Goal: Information Seeking & Learning: Find specific page/section

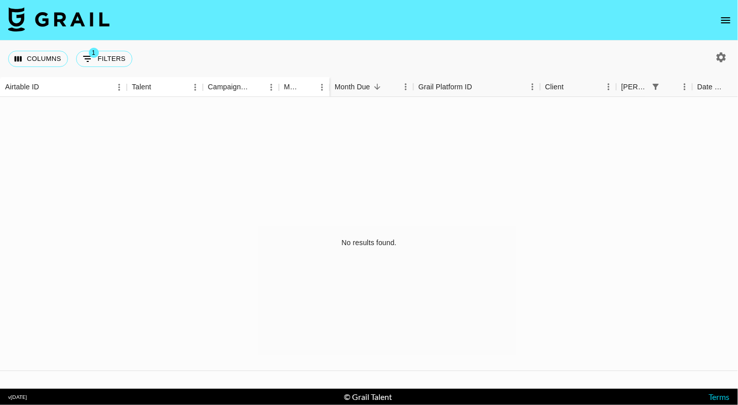
click at [109, 68] on div "Columns 1 Filters + Booking" at bounding box center [72, 59] width 128 height 37
click at [109, 59] on button "1 Filters" at bounding box center [104, 59] width 56 height 16
select select "bookerId"
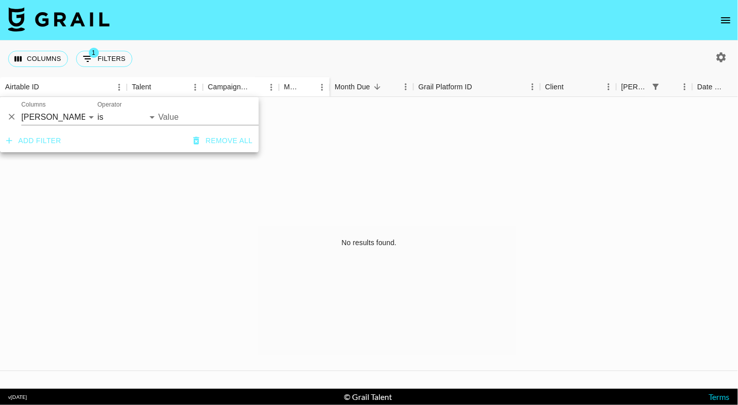
click at [191, 117] on input "Value" at bounding box center [220, 117] width 124 height 16
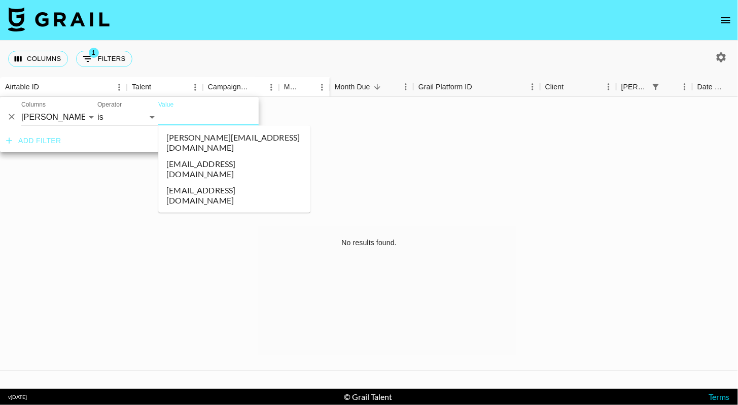
type input "c"
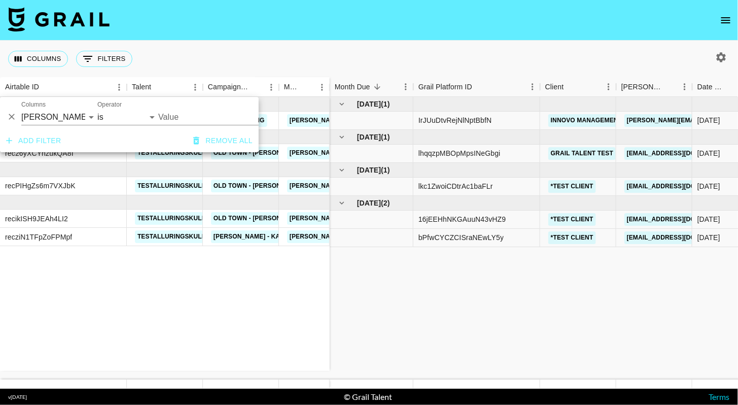
click at [728, 50] on div at bounding box center [721, 57] width 17 height 17
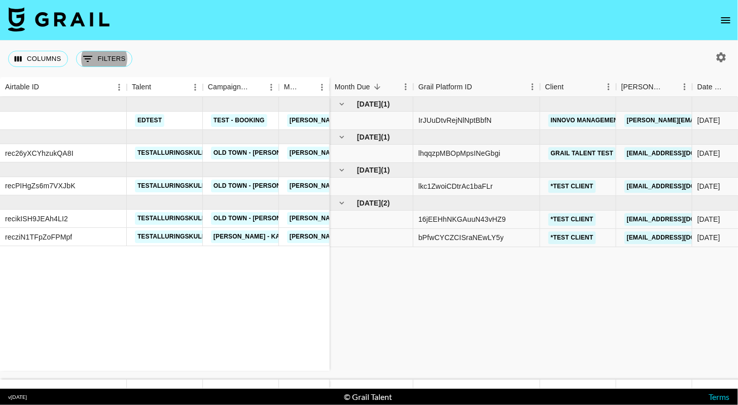
click at [718, 60] on icon "button" at bounding box center [722, 57] width 12 height 12
select select "May '25"
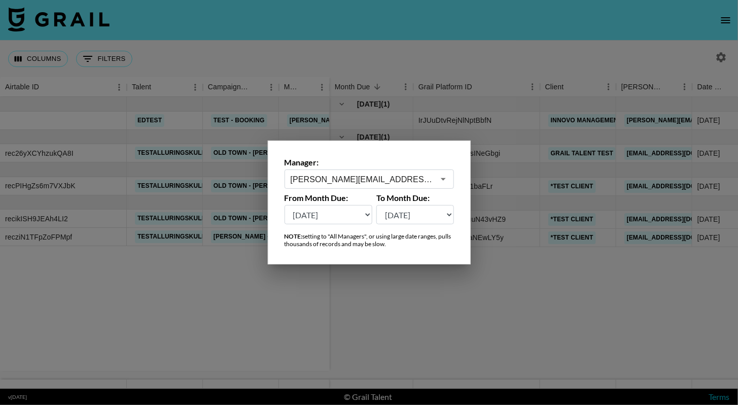
click at [405, 172] on div "ella@grail-talent.com ​" at bounding box center [370, 179] width 170 height 19
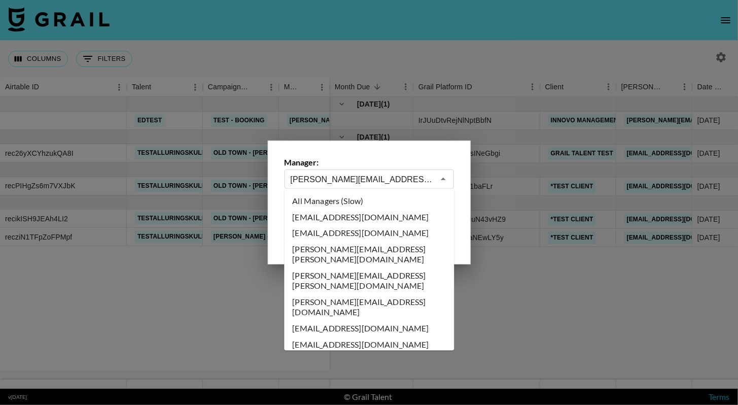
click at [368, 198] on li "All Managers (Slow)" at bounding box center [370, 201] width 170 height 16
type input "All Managers (Slow)"
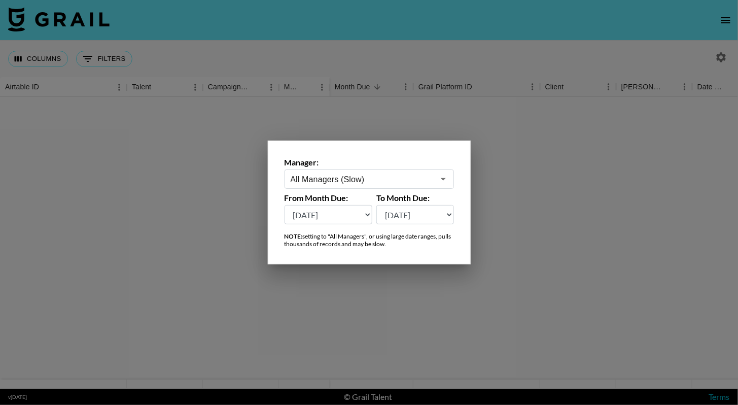
click at [211, 56] on div at bounding box center [369, 202] width 738 height 405
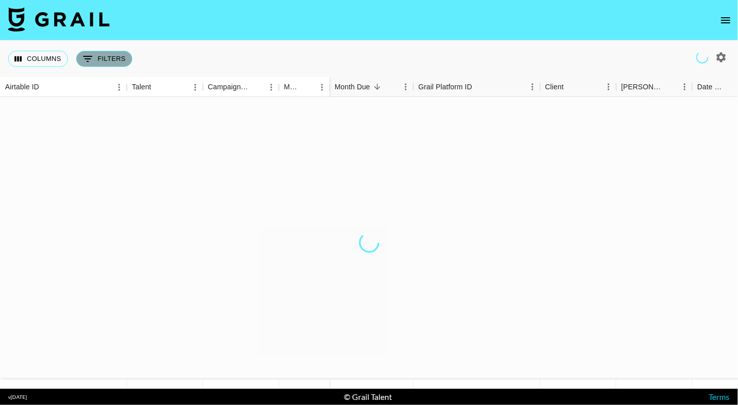
click at [113, 65] on button "0 Filters" at bounding box center [104, 59] width 56 height 16
select select "bookerId"
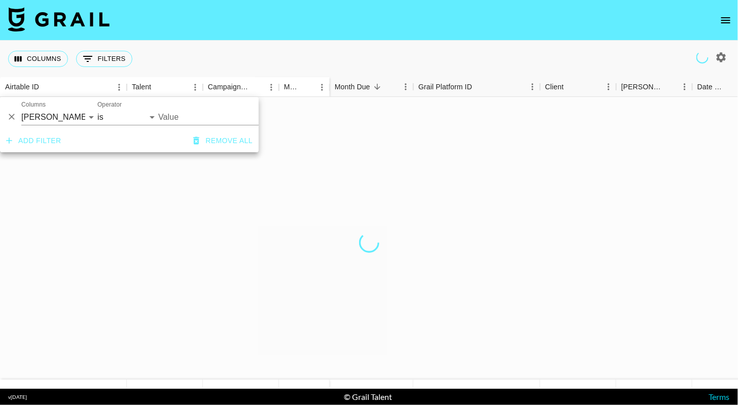
click at [176, 118] on input "Value" at bounding box center [226, 117] width 137 height 16
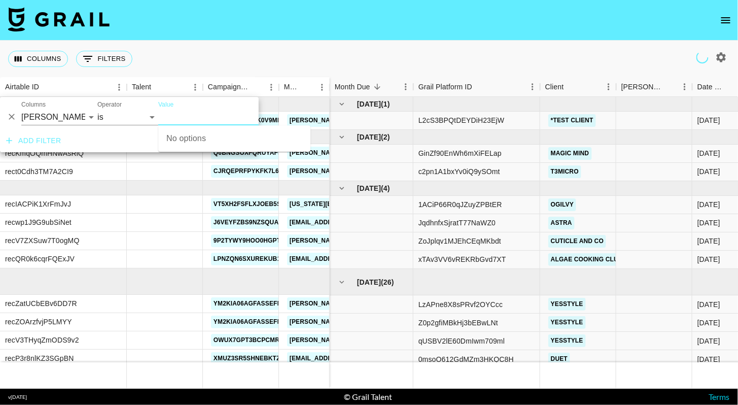
click at [187, 114] on input "Value" at bounding box center [226, 117] width 137 height 16
paste input "warnermusic@cobrand.com"
type input "warnermusic@cobrand.com"
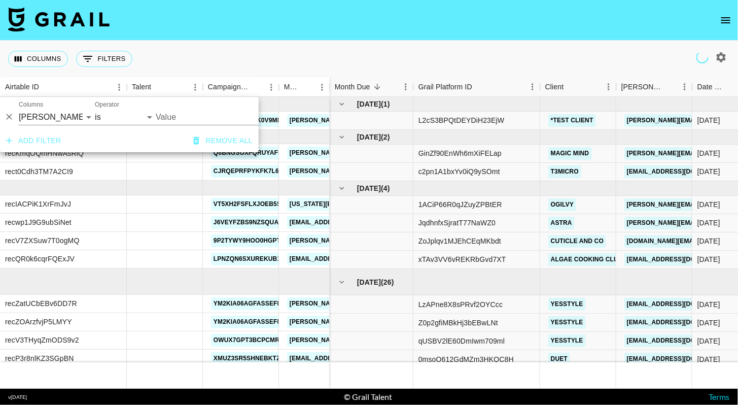
click at [207, 115] on input "Value" at bounding box center [224, 117] width 137 height 16
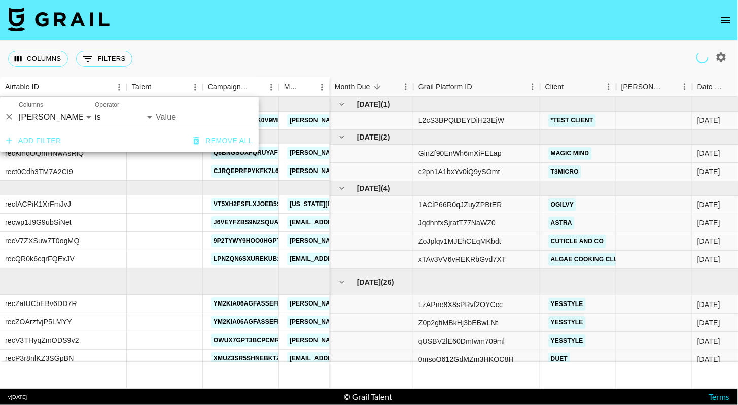
drag, startPoint x: 187, startPoint y: 118, endPoint x: 203, endPoint y: 106, distance: 19.9
click at [187, 118] on input "Value" at bounding box center [224, 117] width 137 height 16
type input "warnermusic@cobrand.com"
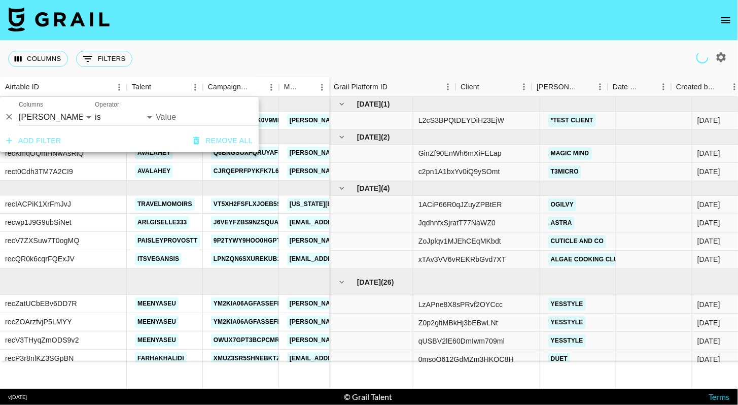
scroll to position [0, 0]
click at [174, 116] on input "Value" at bounding box center [224, 117] width 137 height 16
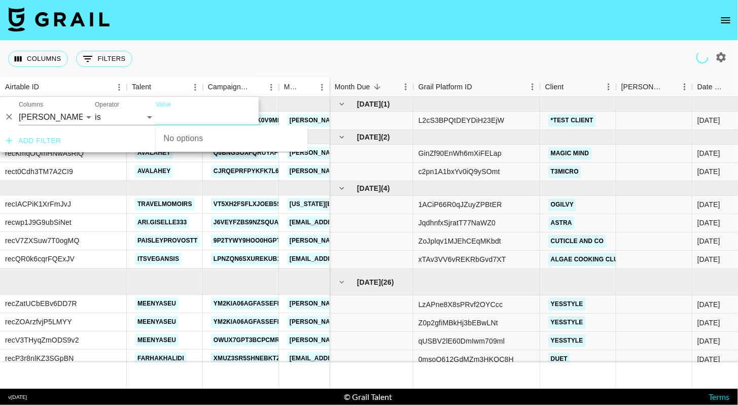
paste input "warnermusic@cobrand.com"
type input "warnermusic@cobrand.com"
click at [196, 136] on div "No options" at bounding box center [232, 138] width 152 height 26
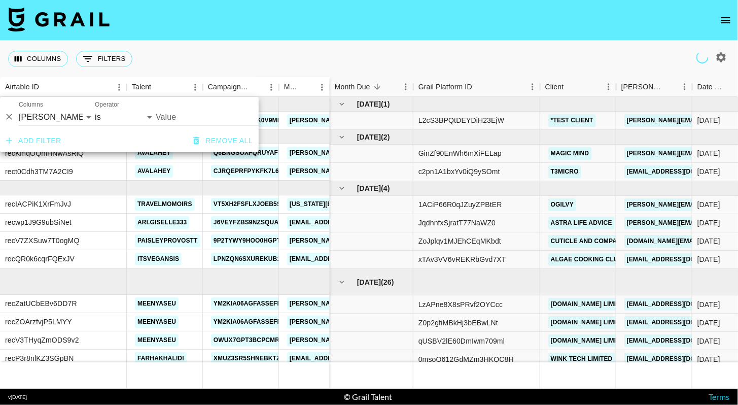
click at [185, 111] on input "Value" at bounding box center [224, 117] width 137 height 16
click at [188, 114] on input "Value" at bounding box center [224, 117] width 137 height 16
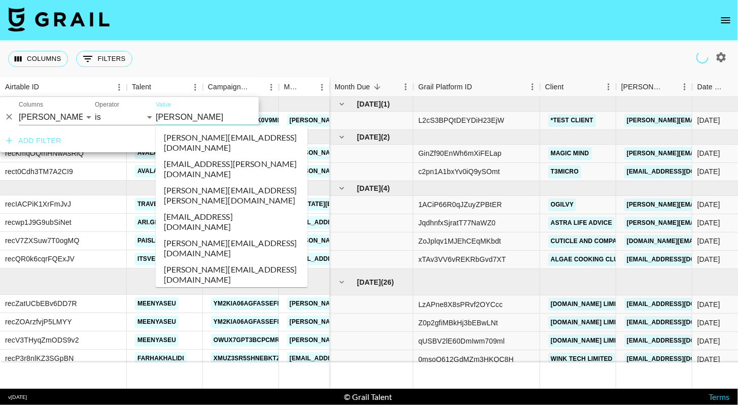
type input "warner"
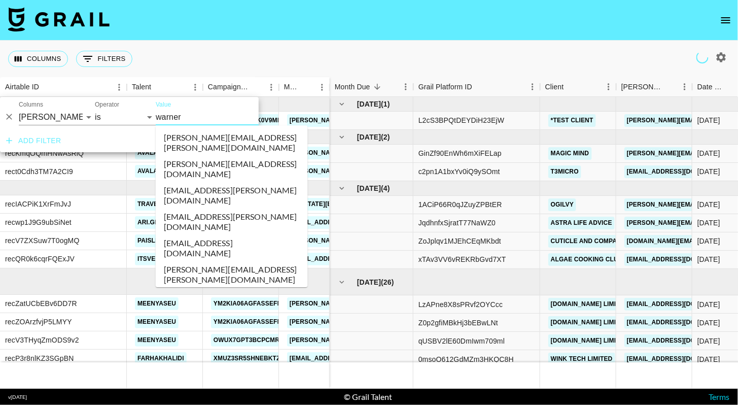
scroll to position [41, 0]
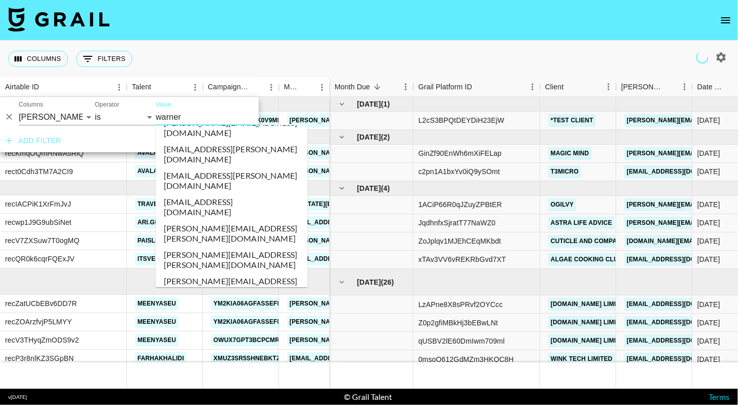
click at [206, 379] on li "warnermusic@cobrand.com" at bounding box center [232, 392] width 152 height 26
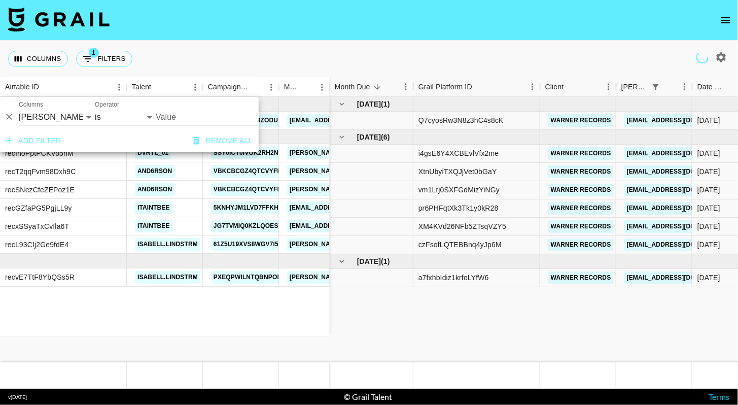
type input "warnermusic@cobrand.com"
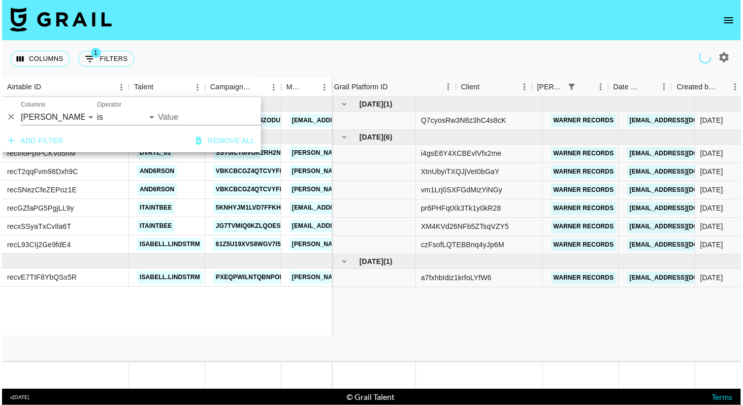
scroll to position [0, 87]
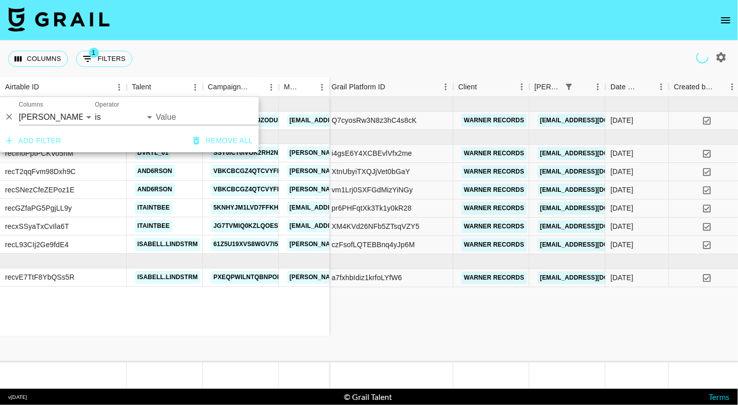
type input "warnermusic@cobrand.com"
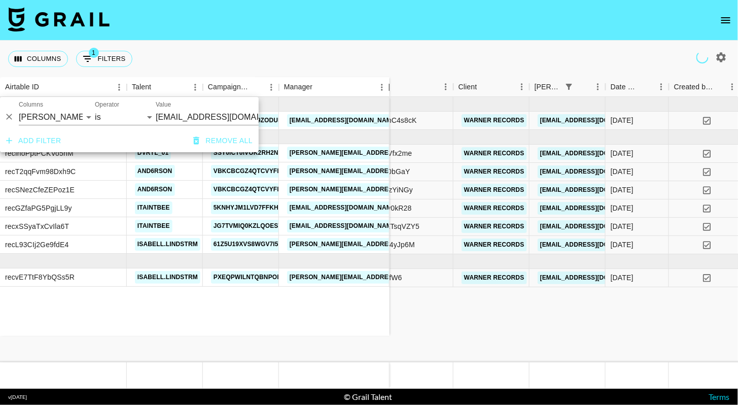
drag, startPoint x: 377, startPoint y: 85, endPoint x: 0, endPoint y: 248, distance: 410.8
click at [384, 86] on div "Manager" at bounding box center [390, 87] width 12 height 20
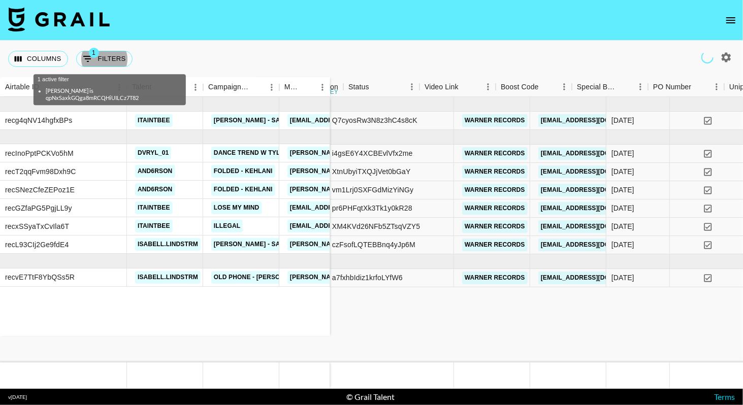
scroll to position [0, 831]
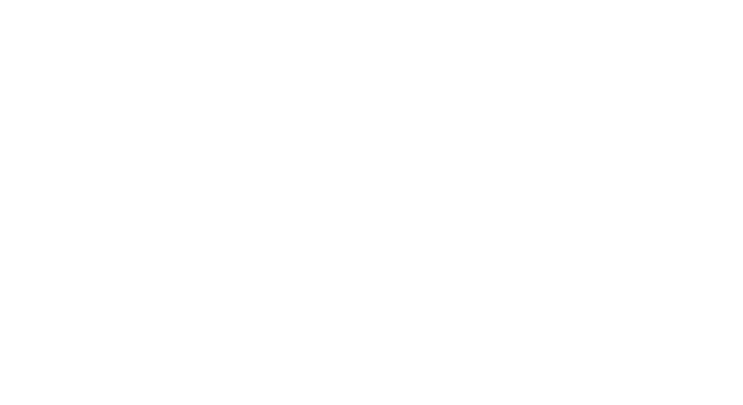
select select "id"
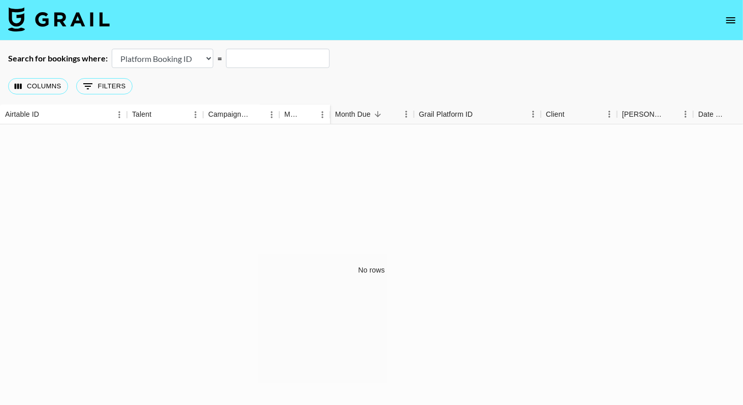
click at [256, 65] on input "text" at bounding box center [278, 58] width 104 height 19
paste input "recVojDzkfCZFo623"
type input "recVojDzkfCZFo623"
click at [313, 57] on input "recVojDzkfCZFo623" at bounding box center [278, 57] width 104 height 19
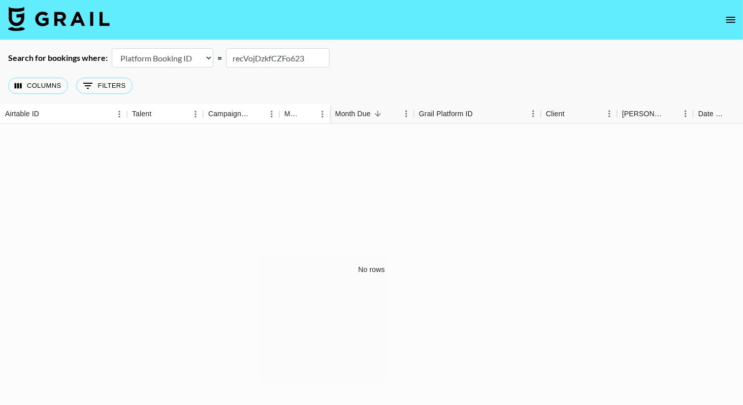
click at [232, 57] on input "recVojDzkfCZFo623" at bounding box center [278, 57] width 104 height 19
click at [311, 59] on input "recVojDzkfCZFo623" at bounding box center [278, 57] width 104 height 19
click at [204, 59] on select "Airtable Booking ID Platform Booking ID Platform Campaign ID" at bounding box center [163, 57] width 102 height 19
select select "airtableId"
click at [112, 48] on select "Airtable Booking ID Platform Booking ID Platform Campaign ID" at bounding box center [163, 57] width 102 height 19
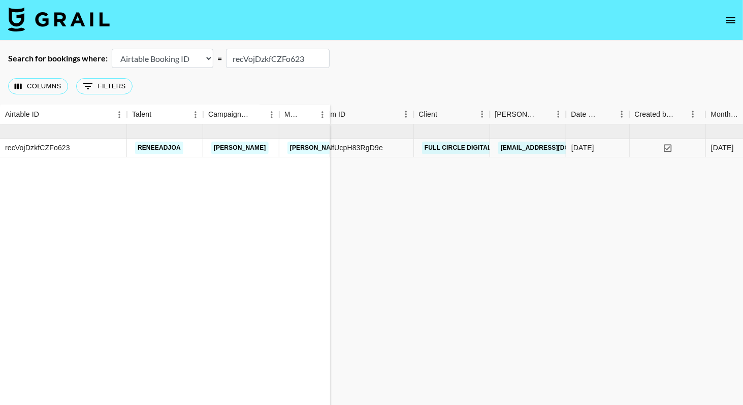
scroll to position [0, 0]
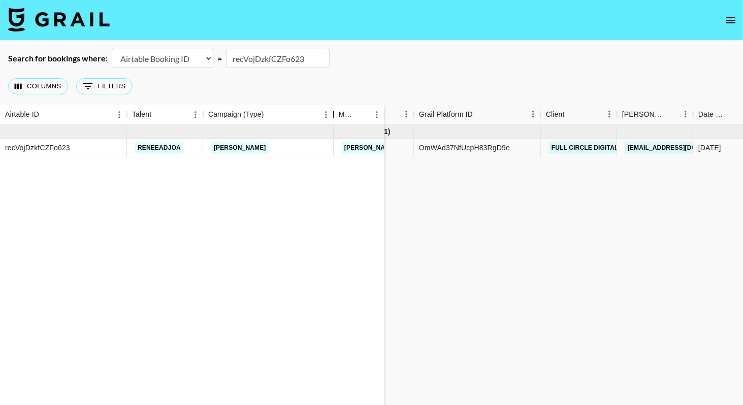
drag, startPoint x: 282, startPoint y: 117, endPoint x: 393, endPoint y: 116, distance: 111.7
click at [340, 116] on div "Campaign (Type)" at bounding box center [333, 115] width 12 height 20
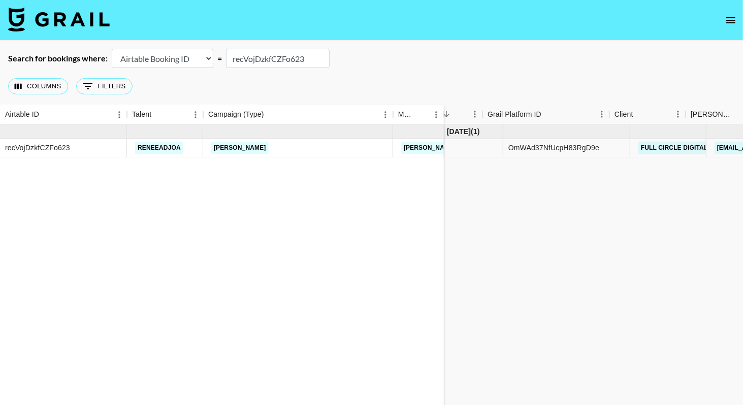
scroll to position [0, 49]
drag, startPoint x: 684, startPoint y: 116, endPoint x: 741, endPoint y: 116, distance: 56.3
click at [738, 116] on div "Client" at bounding box center [733, 115] width 12 height 20
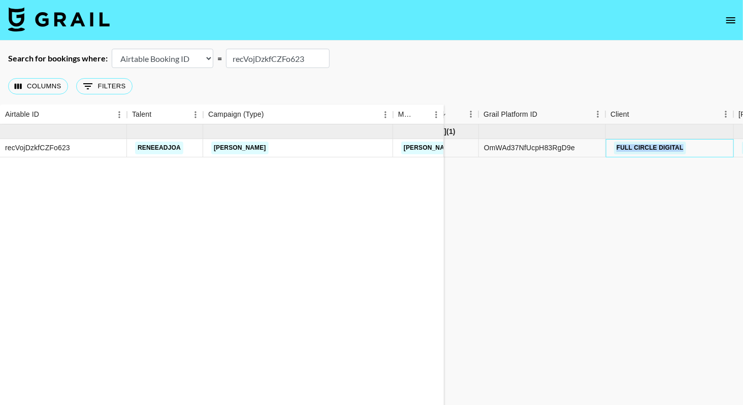
drag, startPoint x: 710, startPoint y: 147, endPoint x: 599, endPoint y: 147, distance: 110.1
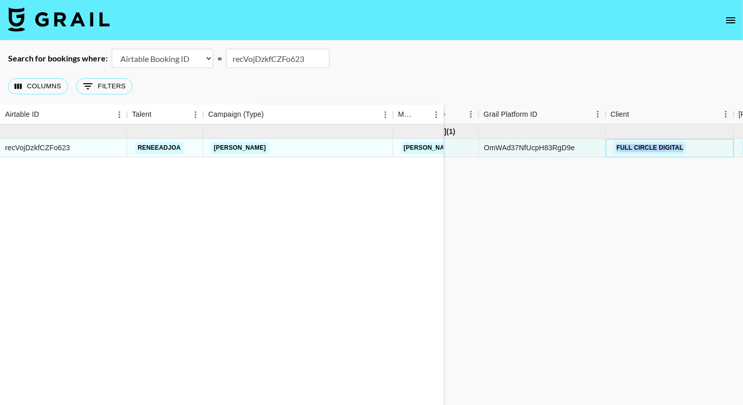
copy div "Full Circle Digital"
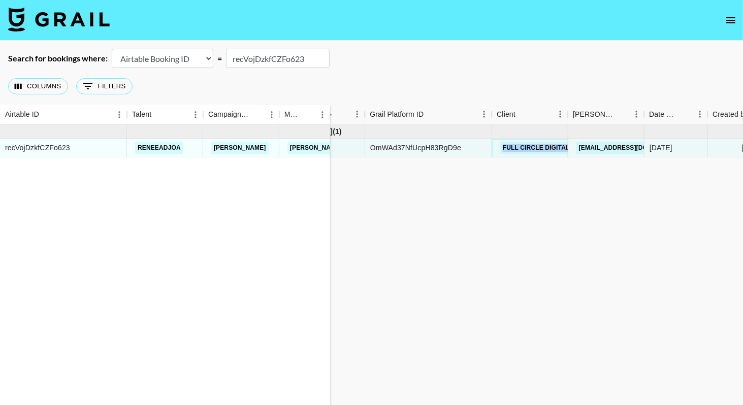
click at [537, 148] on link "Full Circle Digital" at bounding box center [536, 148] width 72 height 13
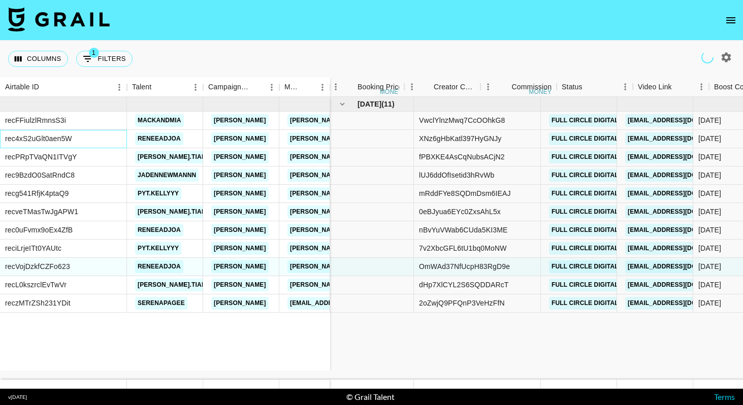
click at [54, 138] on div "rec4xS2uGlt0aen5W" at bounding box center [38, 138] width 67 height 10
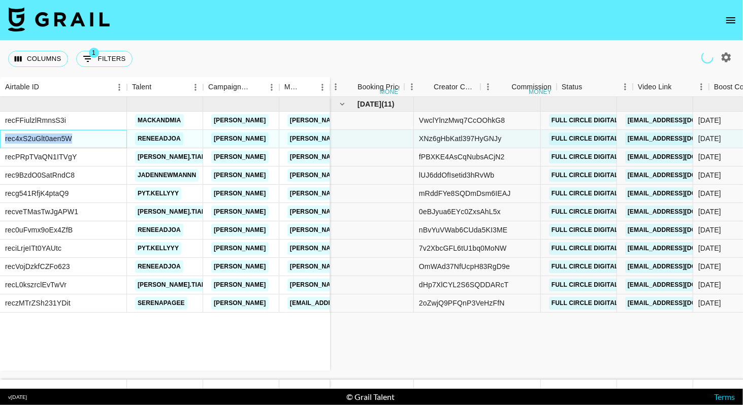
scroll to position [0, 618]
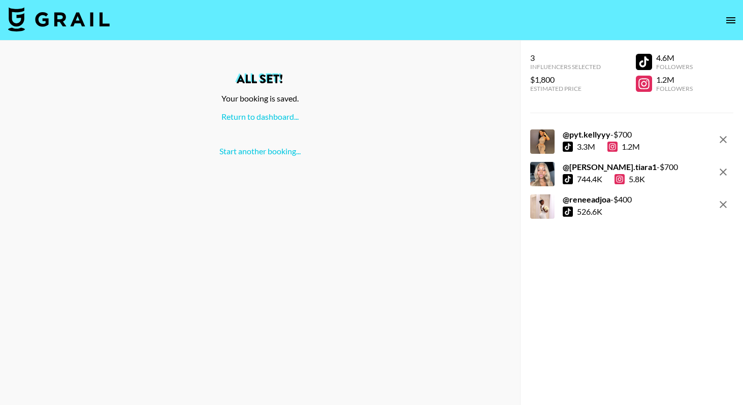
scroll to position [41, 0]
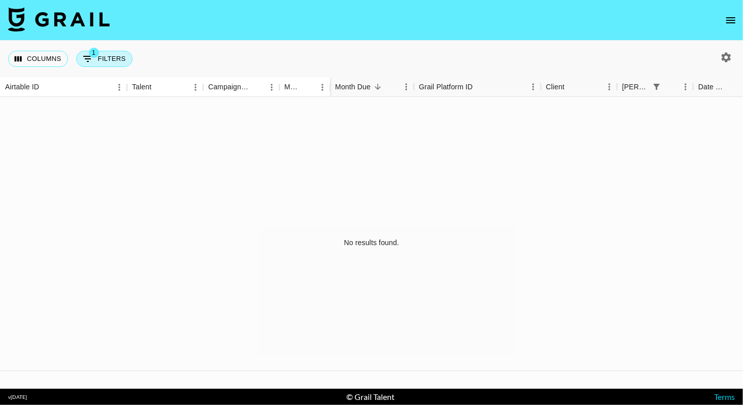
click at [111, 53] on button "1 Filters" at bounding box center [104, 59] width 56 height 16
select select "bookerId"
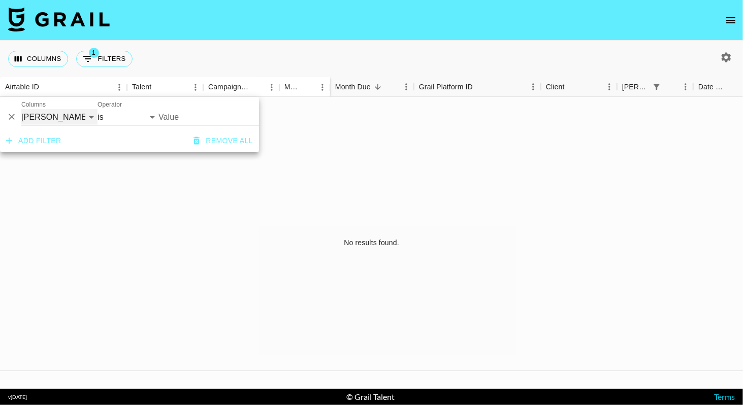
click at [75, 117] on select "Airtable ID Talent Campaign (Type) Manager Grail Platform ID Client Booker Date…" at bounding box center [59, 117] width 76 height 16
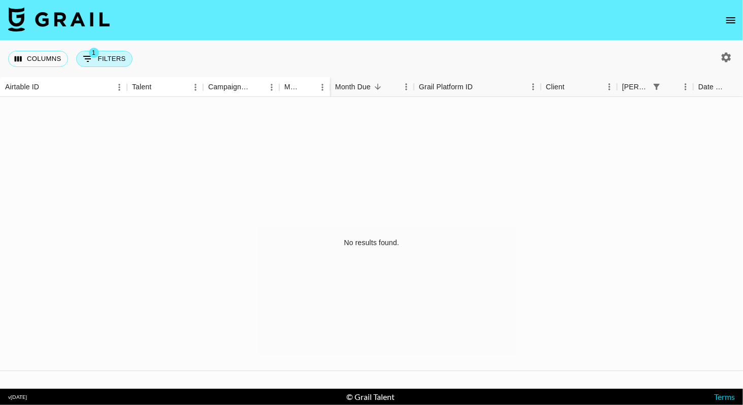
click at [112, 59] on button "1 Filters" at bounding box center [104, 59] width 56 height 16
select select "bookerId"
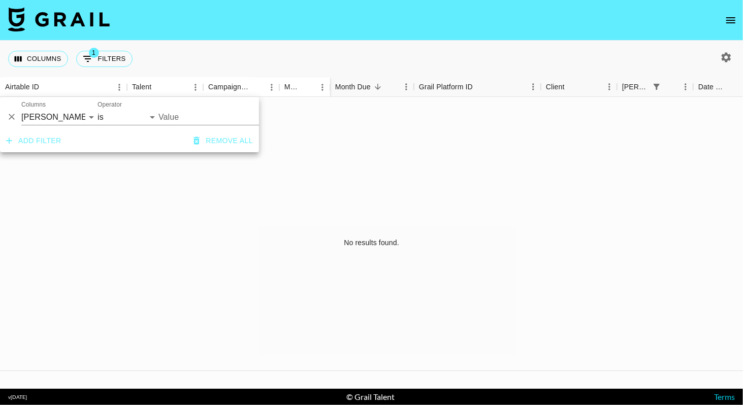
click at [720, 59] on icon "button" at bounding box center [726, 57] width 12 height 12
select select "[DATE]"
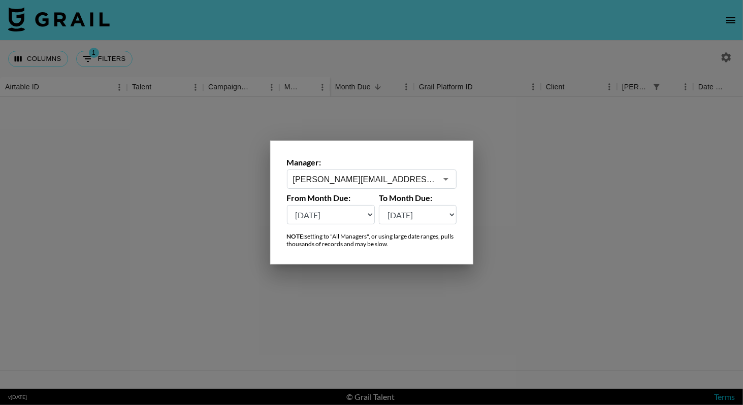
click at [434, 182] on input "[PERSON_NAME][EMAIL_ADDRESS][DOMAIN_NAME]" at bounding box center [365, 180] width 144 height 12
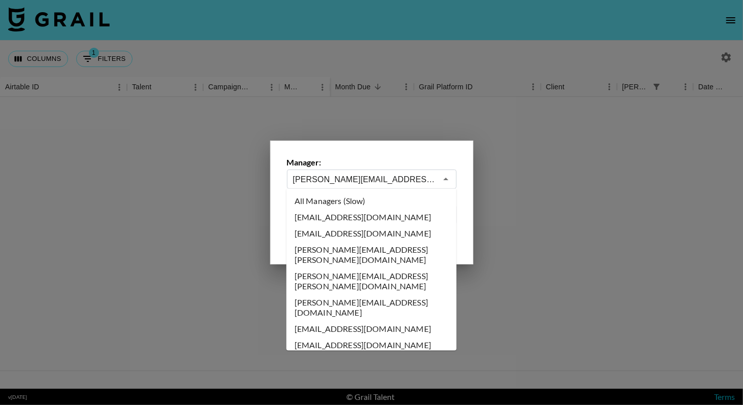
click at [379, 205] on li "All Managers (Slow)" at bounding box center [371, 201] width 170 height 16
type input "All Managers (Slow)"
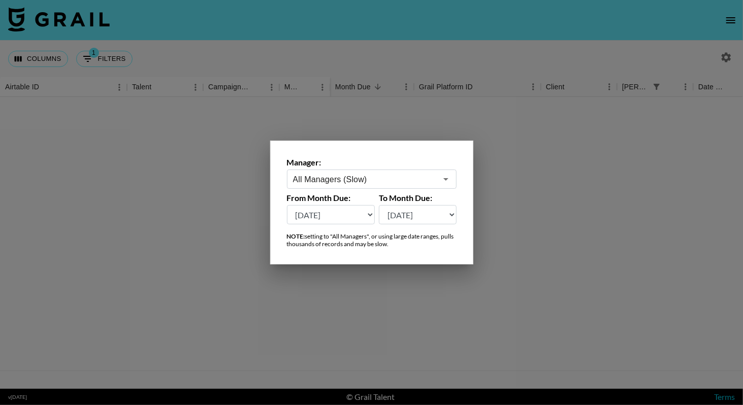
click at [213, 162] on div at bounding box center [371, 202] width 743 height 405
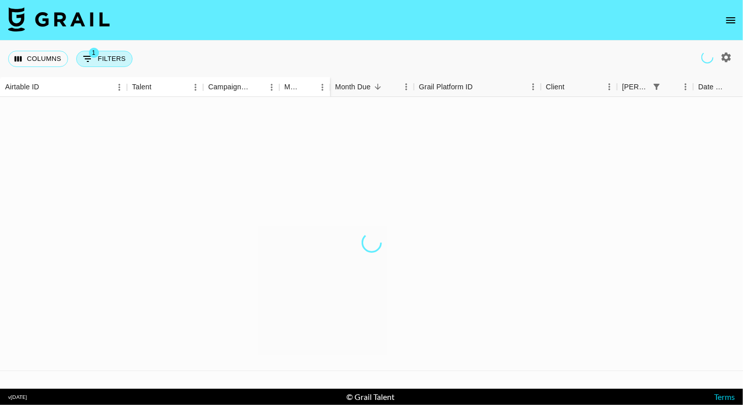
click at [105, 59] on button "1 Filters" at bounding box center [104, 59] width 56 height 16
select select "bookerId"
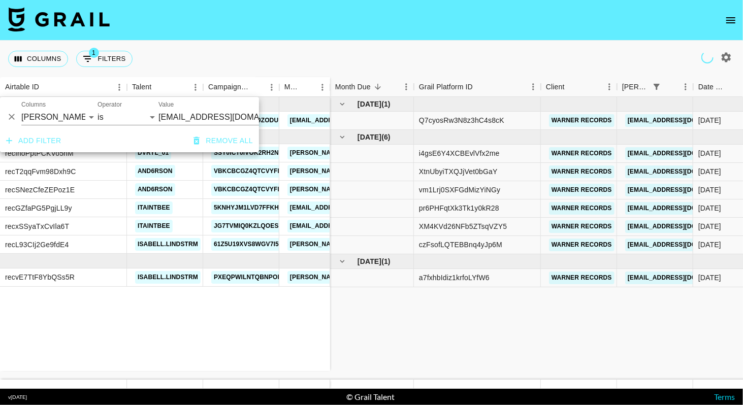
type input "warnermusic@cobrand.com"
click at [195, 113] on input "warnermusic@cobrand.com" at bounding box center [220, 117] width 124 height 16
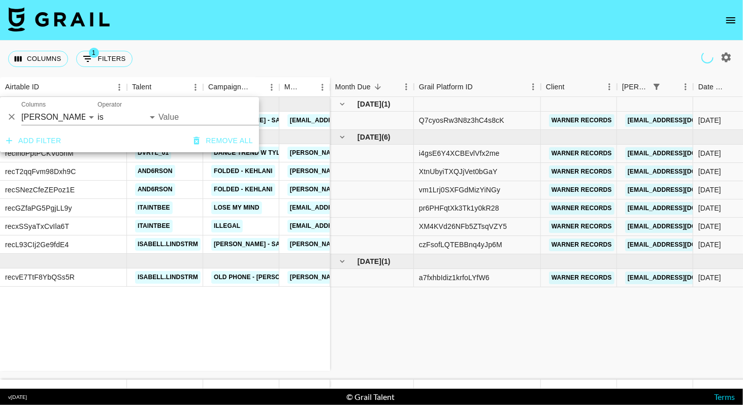
type input "warnermusic@cobrand.com"
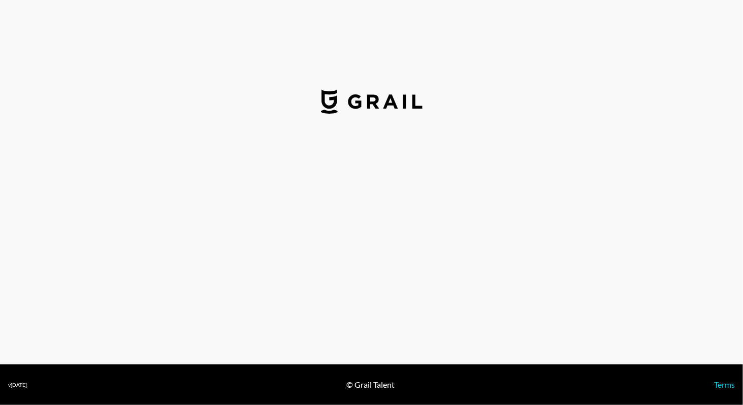
select select "USD"
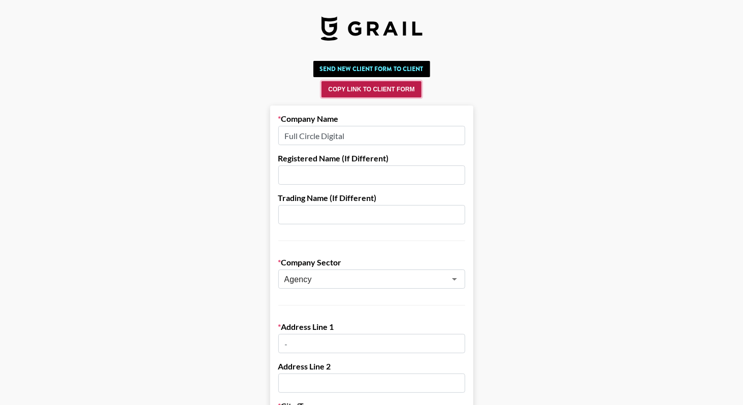
click at [394, 93] on button "Copy Link to Client Form" at bounding box center [370, 89] width 99 height 16
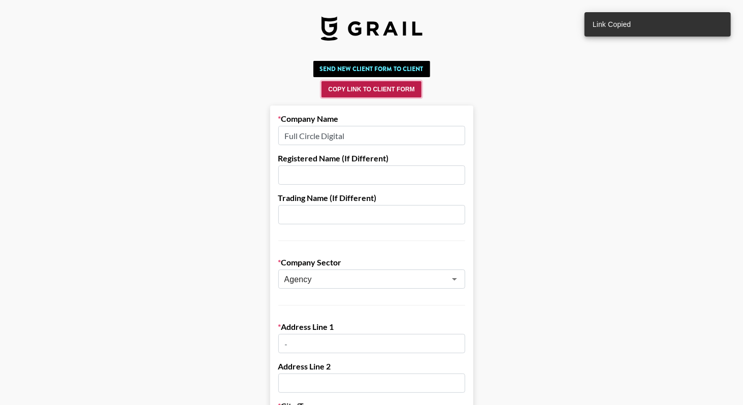
click at [394, 93] on button "Copy Link to Client Form" at bounding box center [370, 89] width 99 height 16
